Goal: Transaction & Acquisition: Book appointment/travel/reservation

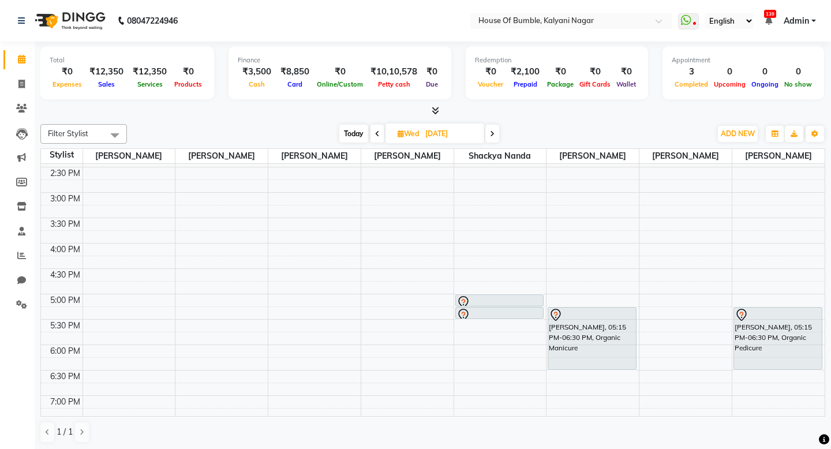
scroll to position [276, 0]
click at [349, 130] on span "Today" at bounding box center [353, 134] width 29 height 18
type input "02-09-2025"
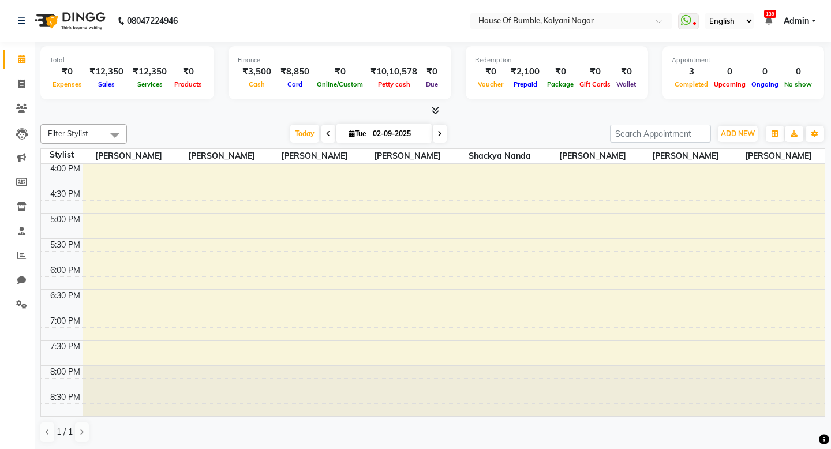
scroll to position [357, 0]
click at [237, 294] on div "9:00 AM 9:30 AM 10:00 AM 10:30 AM 11:00 AM 11:30 AM 12:00 PM 12:30 PM 1:00 PM 1…" at bounding box center [433, 111] width 784 height 609
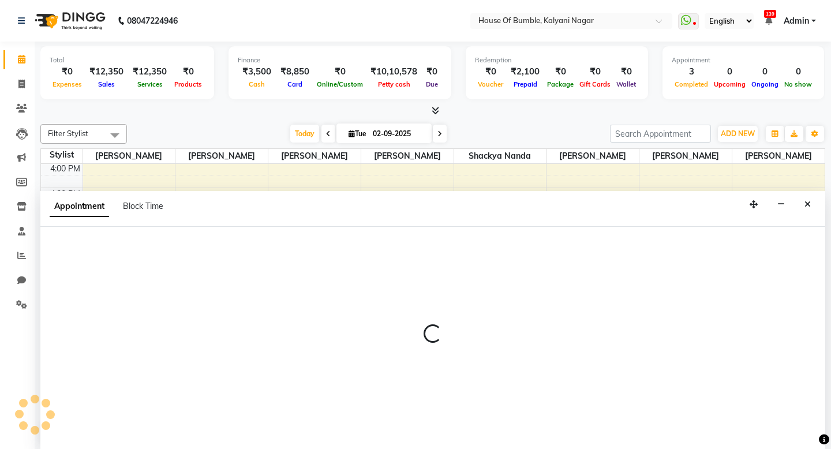
scroll to position [1, 0]
select select "76632"
select select "1110"
select select "tentative"
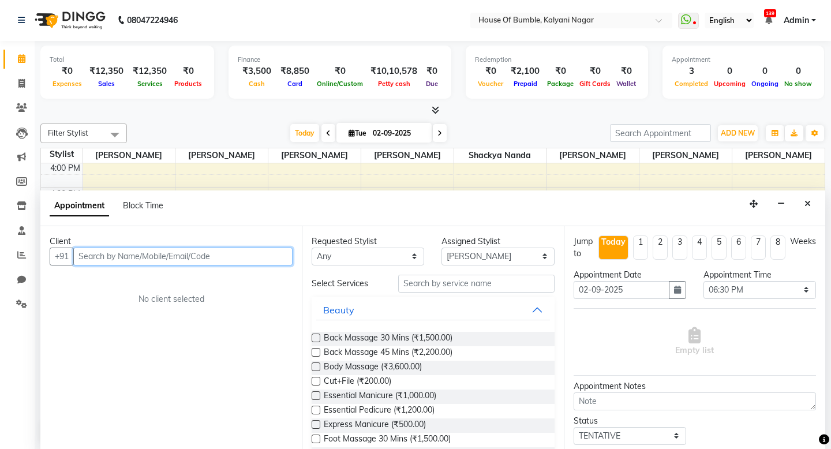
click at [218, 254] on input "text" at bounding box center [182, 257] width 219 height 18
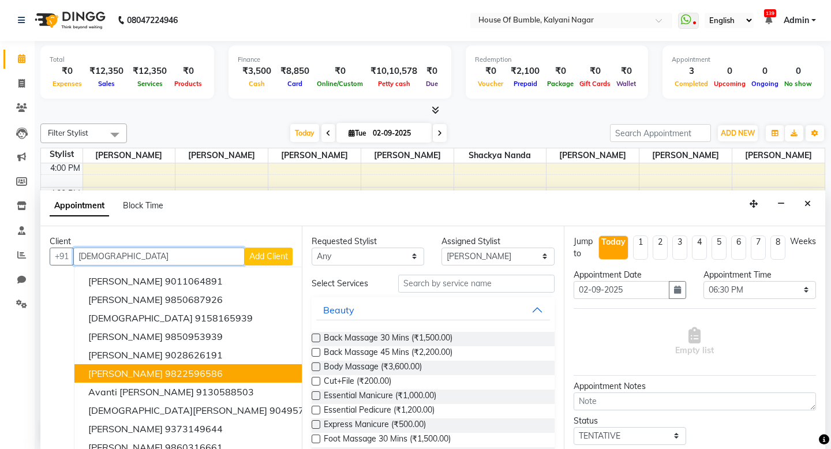
scroll to position [0, 0]
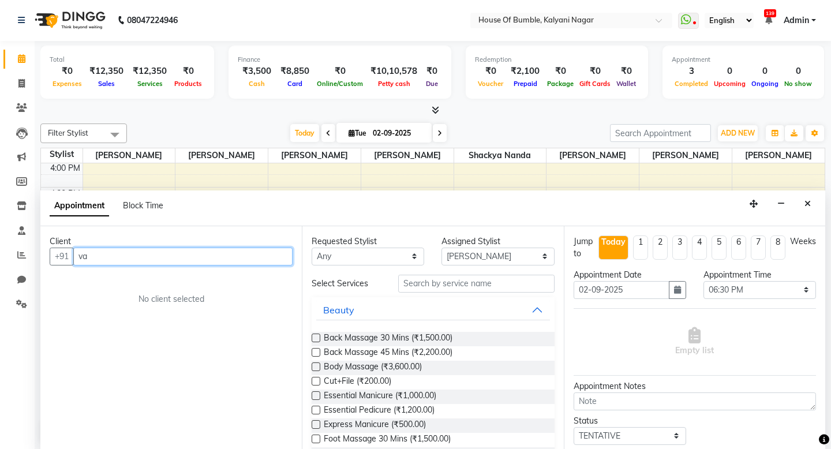
type input "v"
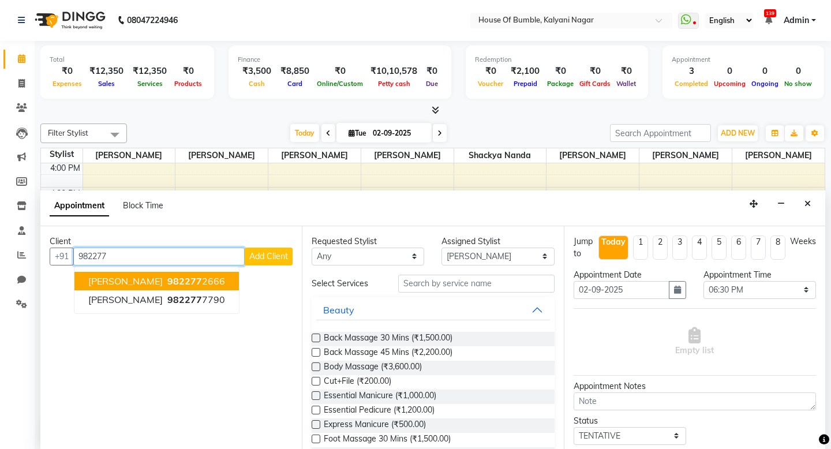
click at [171, 278] on span "982277" at bounding box center [184, 281] width 35 height 12
type input "9822772666"
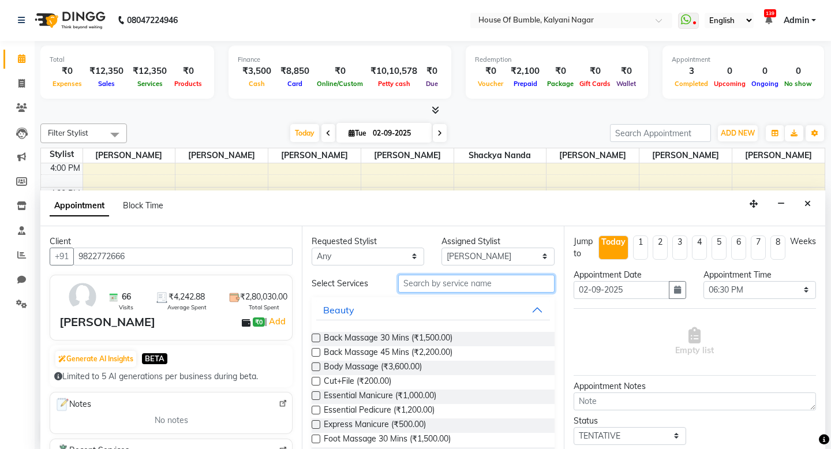
click at [421, 284] on input "text" at bounding box center [476, 284] width 156 height 18
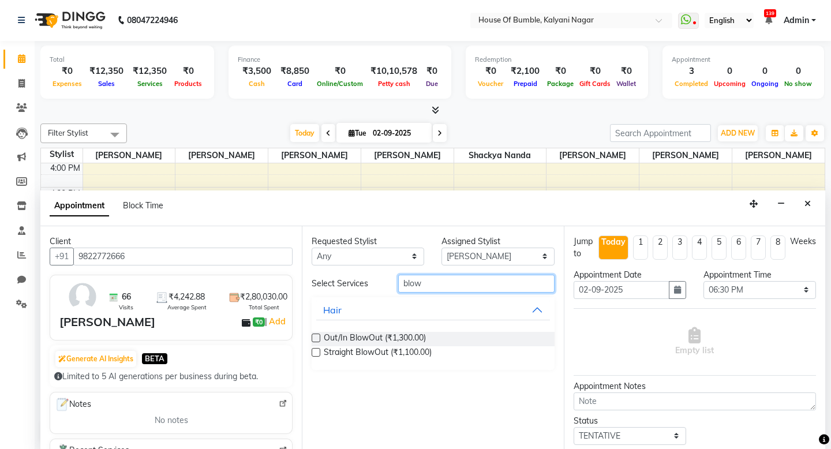
type input "blow"
click at [319, 349] on label at bounding box center [316, 352] width 9 height 9
click at [319, 350] on input "checkbox" at bounding box center [316, 354] width 8 height 8
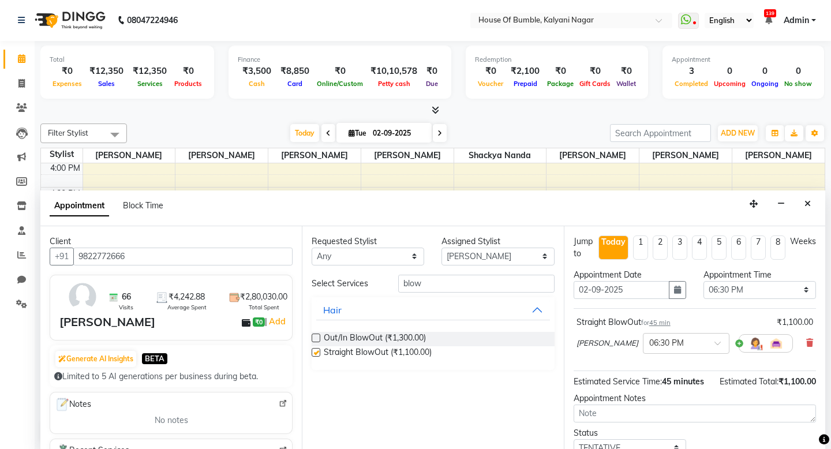
checkbox input "false"
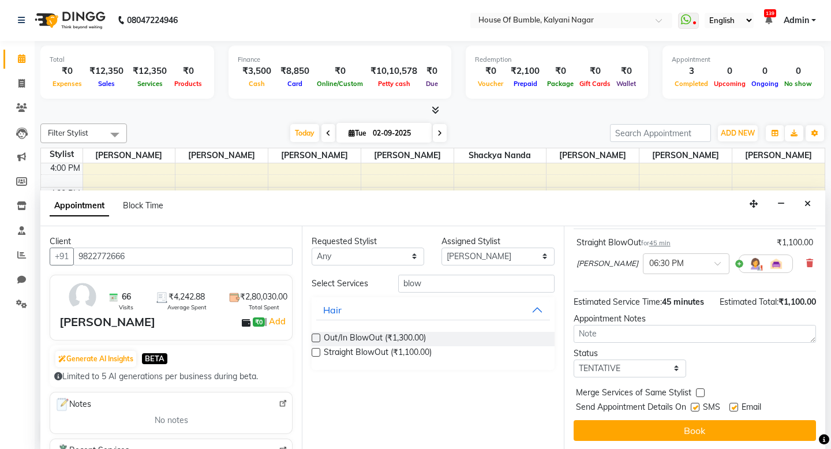
scroll to position [80, 0]
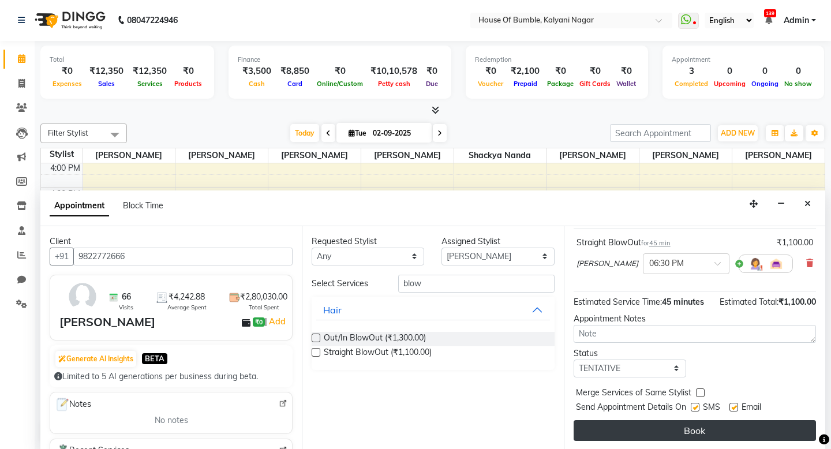
click at [734, 433] on button "Book" at bounding box center [695, 430] width 242 height 21
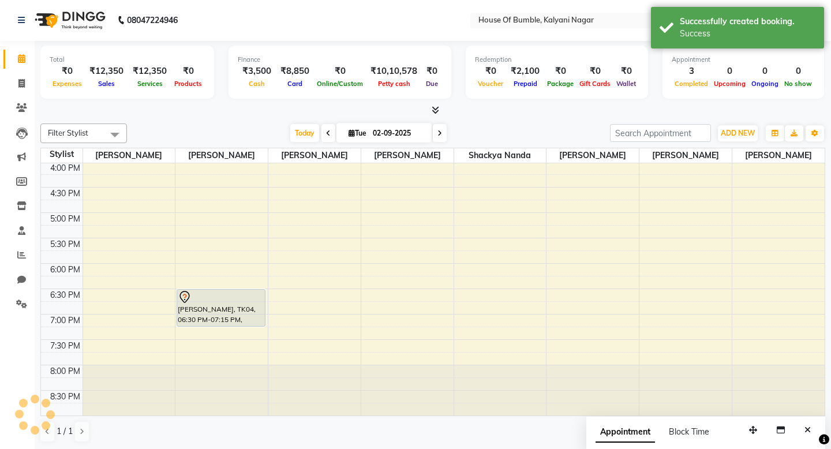
scroll to position [0, 0]
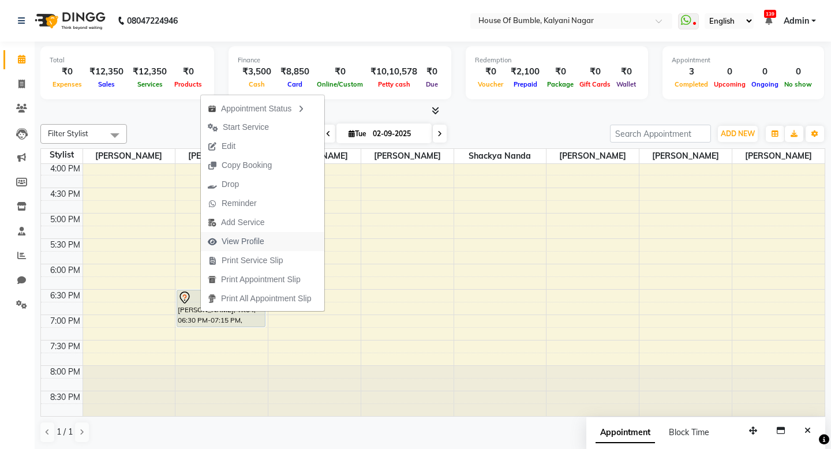
click at [252, 245] on span "View Profile" at bounding box center [243, 241] width 43 height 12
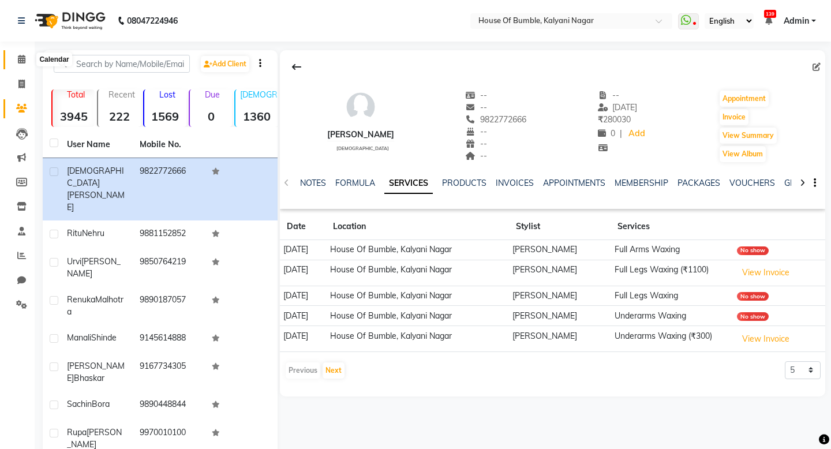
click at [25, 62] on icon at bounding box center [22, 59] width 8 height 9
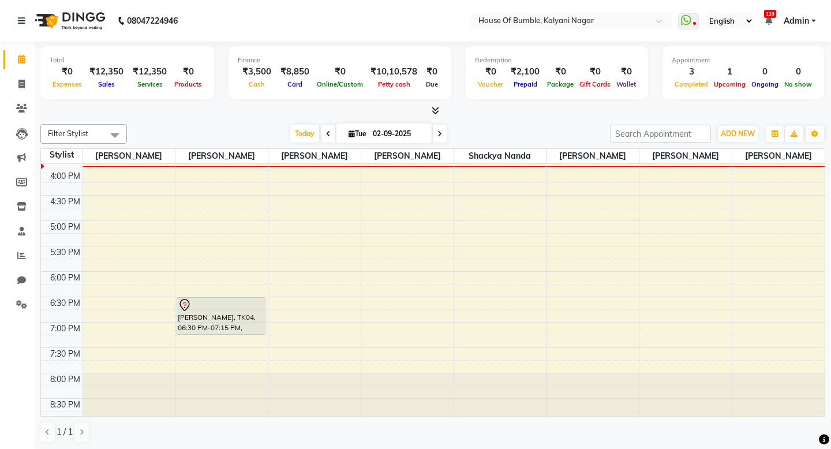
scroll to position [341, 0]
